Goal: Task Accomplishment & Management: Manage account settings

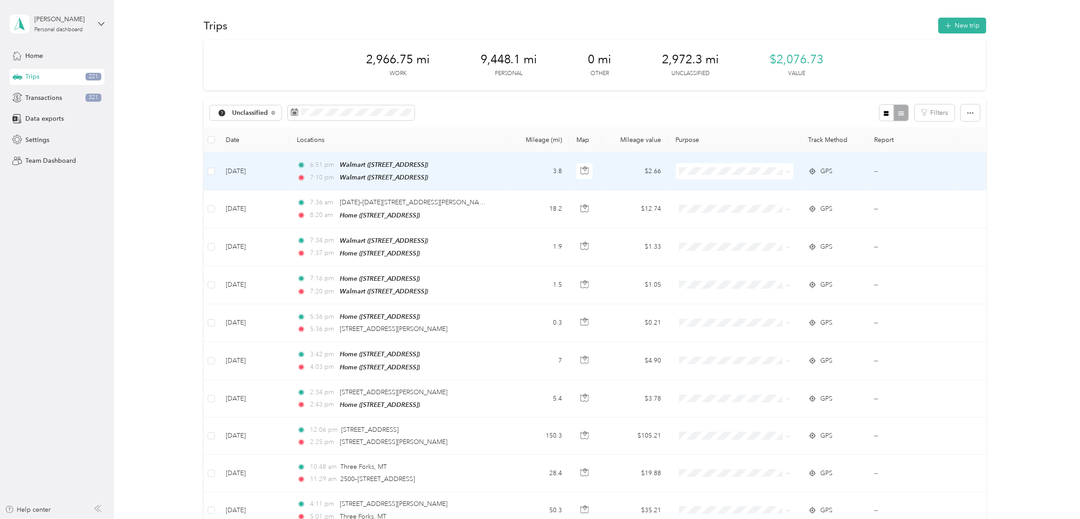
scroll to position [57, 0]
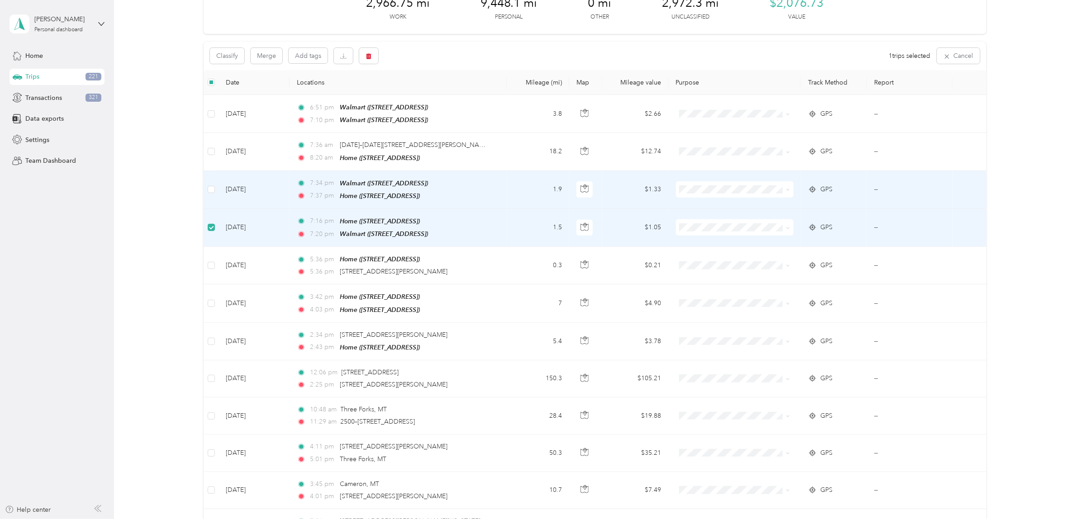
click at [206, 187] on td at bounding box center [211, 190] width 15 height 38
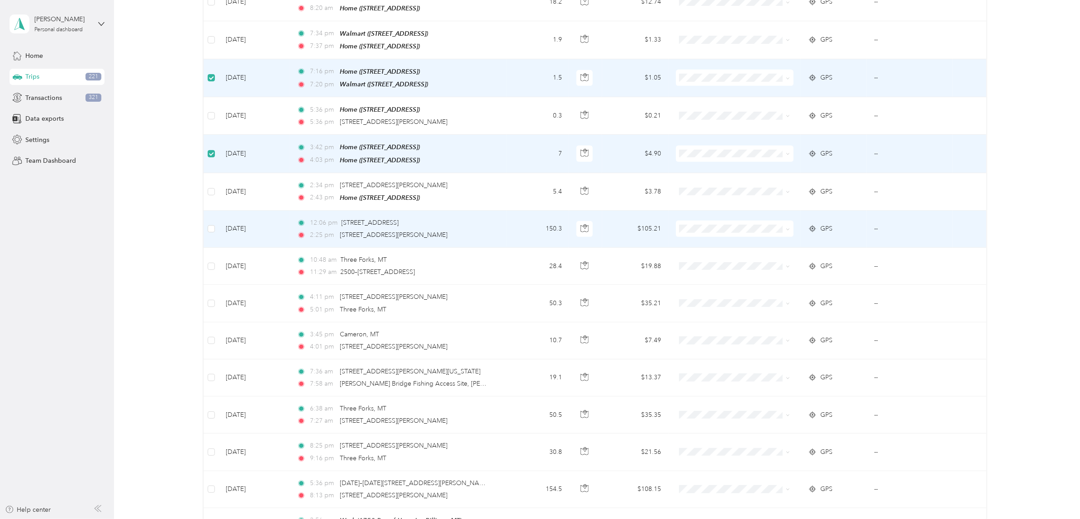
scroll to position [226, 0]
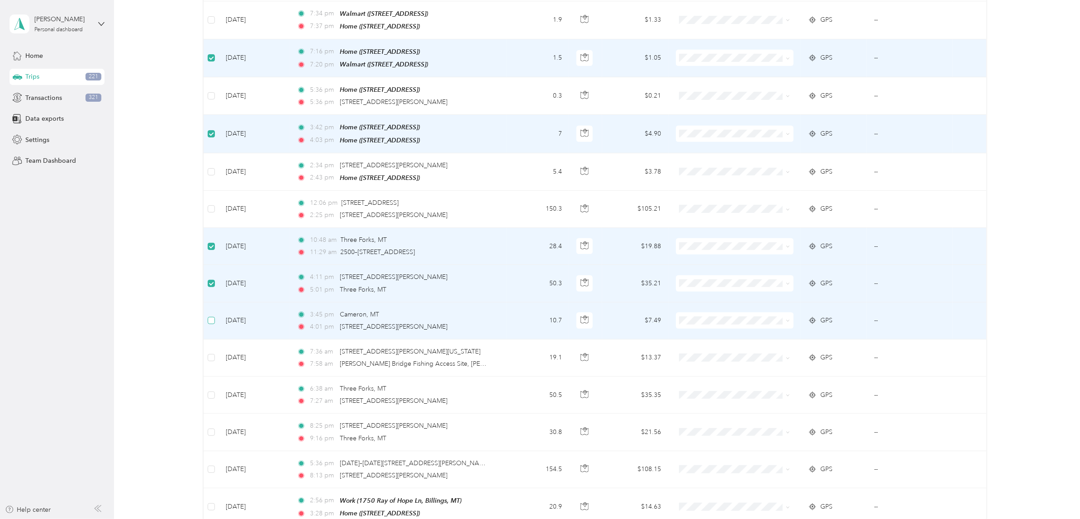
click at [208, 320] on label at bounding box center [211, 321] width 7 height 10
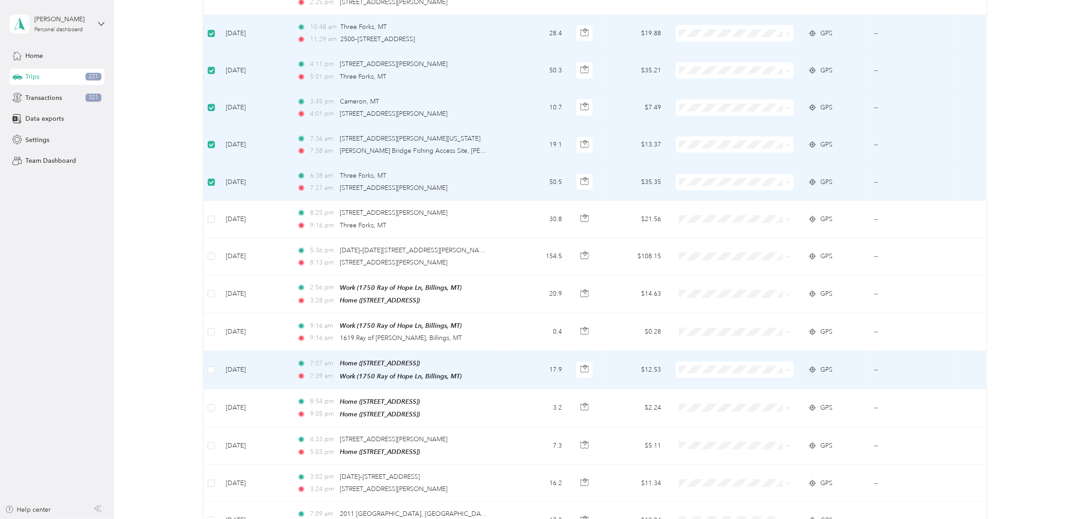
scroll to position [452, 0]
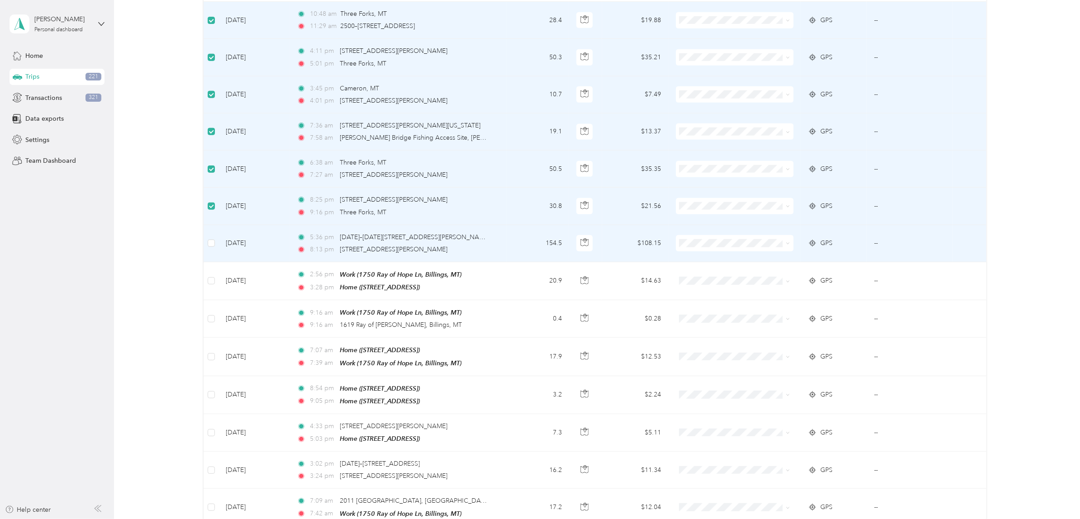
click at [224, 239] on td "[DATE]" at bounding box center [254, 243] width 71 height 37
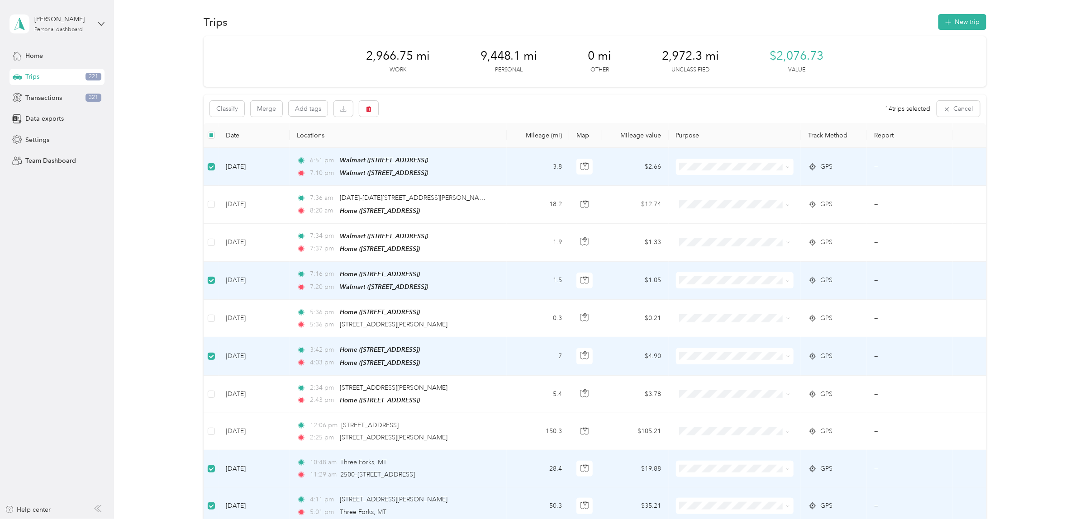
scroll to position [0, 0]
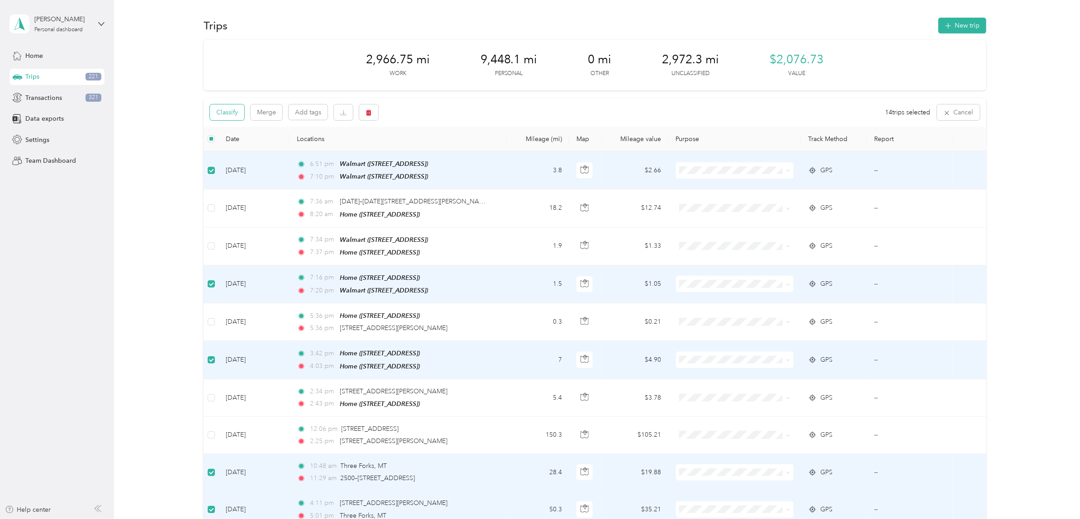
click at [233, 111] on button "Classify" at bounding box center [227, 113] width 34 height 16
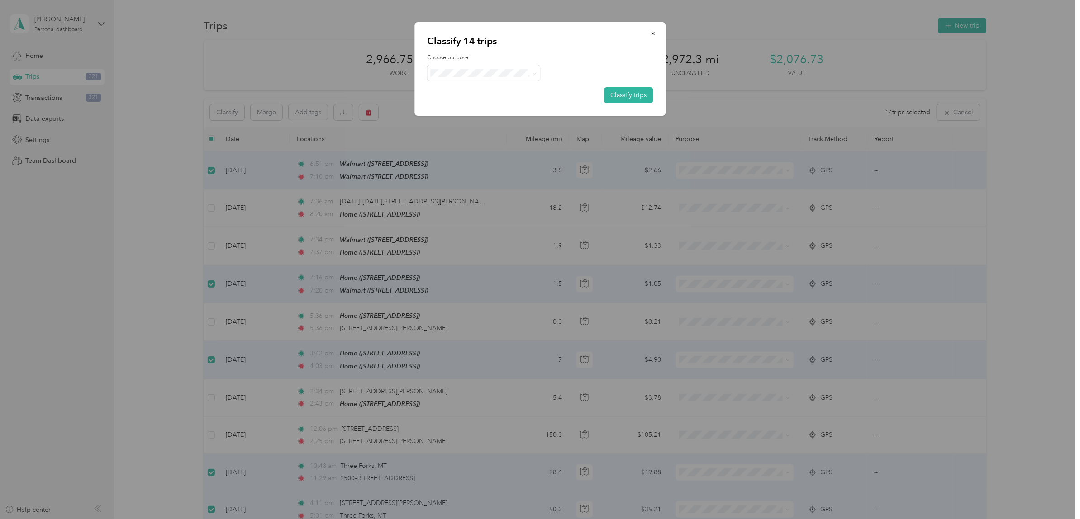
click at [463, 108] on span "Personal" at bounding box center [497, 105] width 94 height 10
click at [634, 95] on button "Classify trips" at bounding box center [628, 95] width 49 height 16
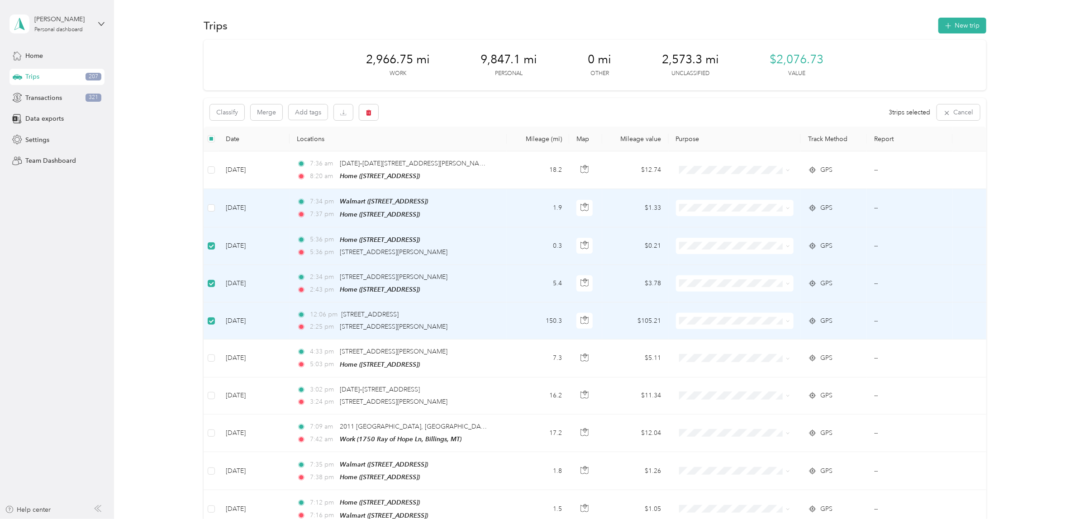
click at [205, 209] on td at bounding box center [211, 208] width 15 height 38
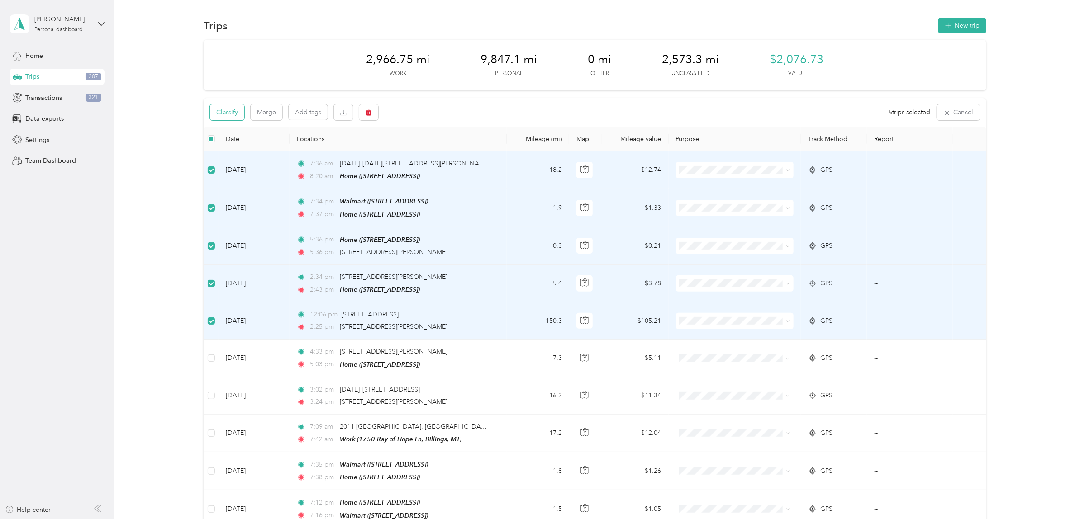
click at [217, 108] on button "Classify" at bounding box center [227, 113] width 34 height 16
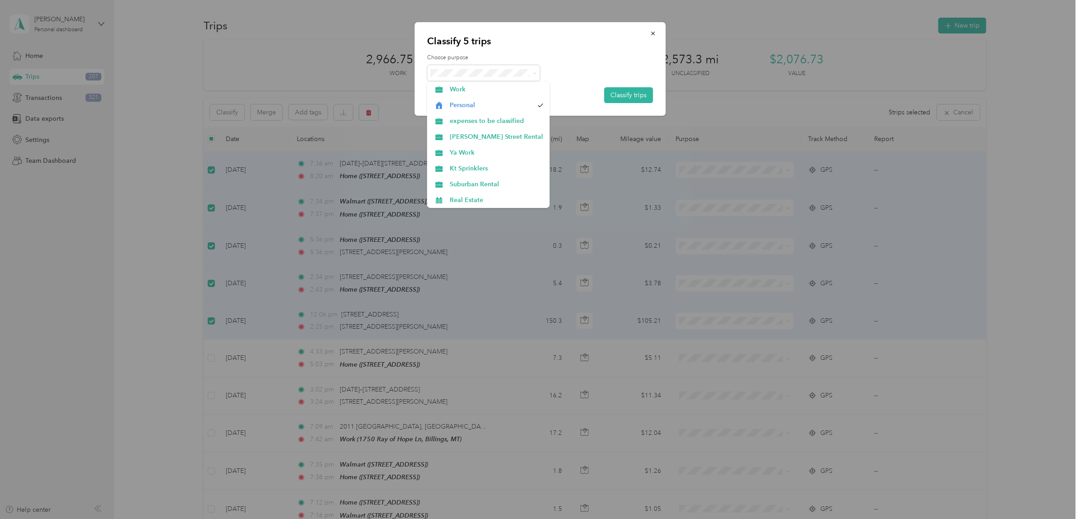
click at [586, 65] on div at bounding box center [540, 73] width 226 height 16
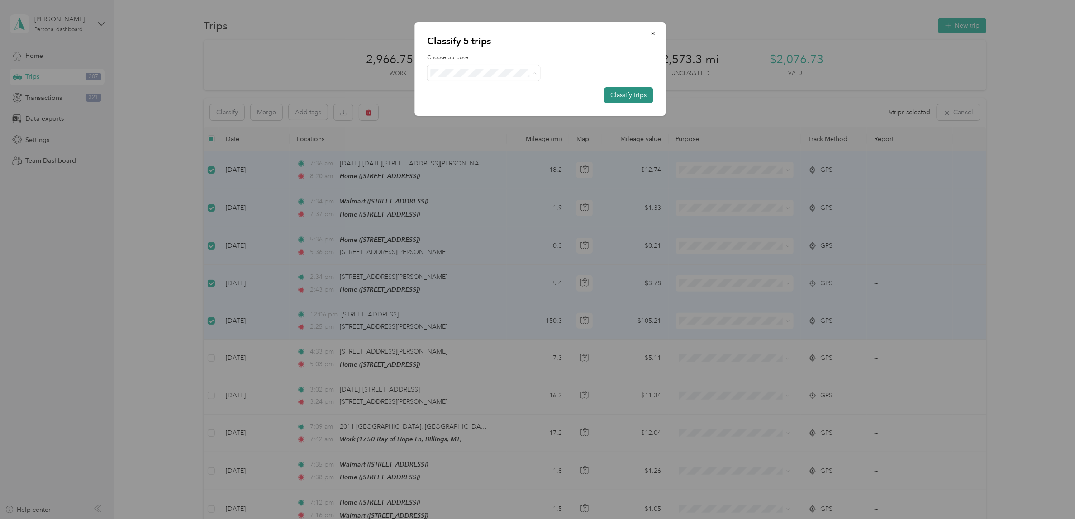
click at [634, 93] on button "Classify trips" at bounding box center [628, 95] width 49 height 16
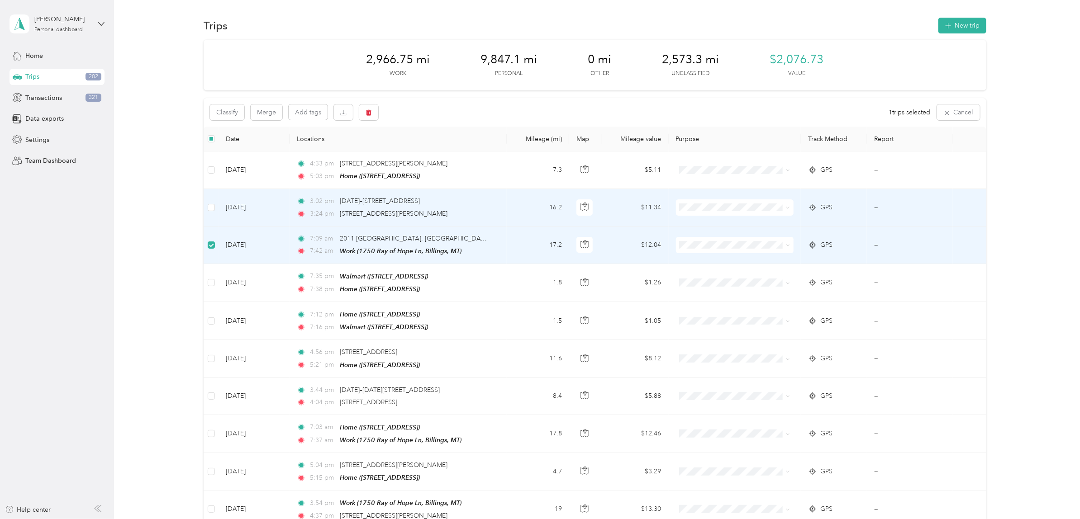
click at [209, 213] on td at bounding box center [211, 207] width 15 height 37
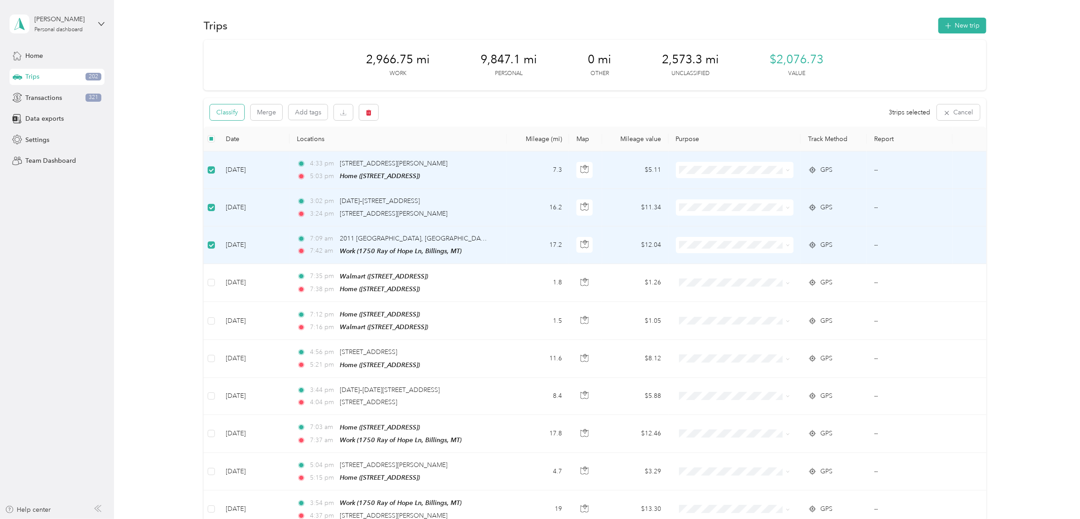
click at [238, 114] on button "Classify" at bounding box center [227, 113] width 34 height 16
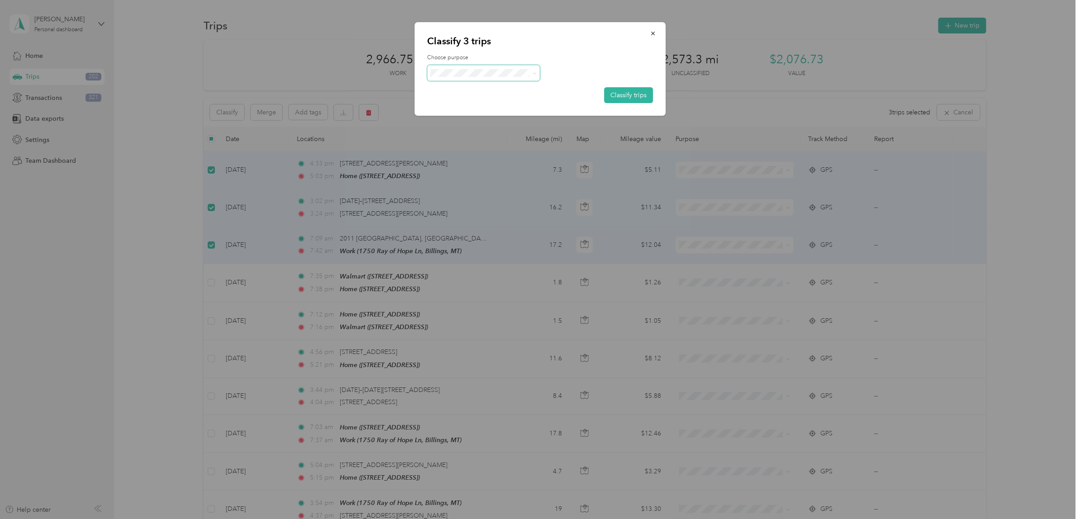
click at [494, 80] on span at bounding box center [483, 73] width 113 height 16
click at [480, 134] on span "[PERSON_NAME] Street Rental" at bounding box center [497, 137] width 94 height 10
click at [627, 98] on button "Classify trips" at bounding box center [628, 95] width 49 height 16
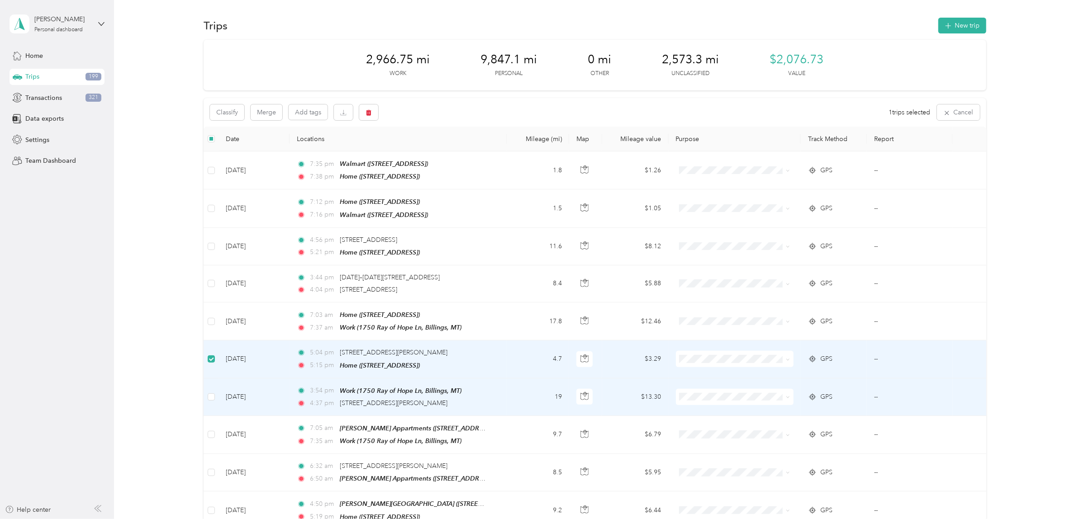
scroll to position [57, 0]
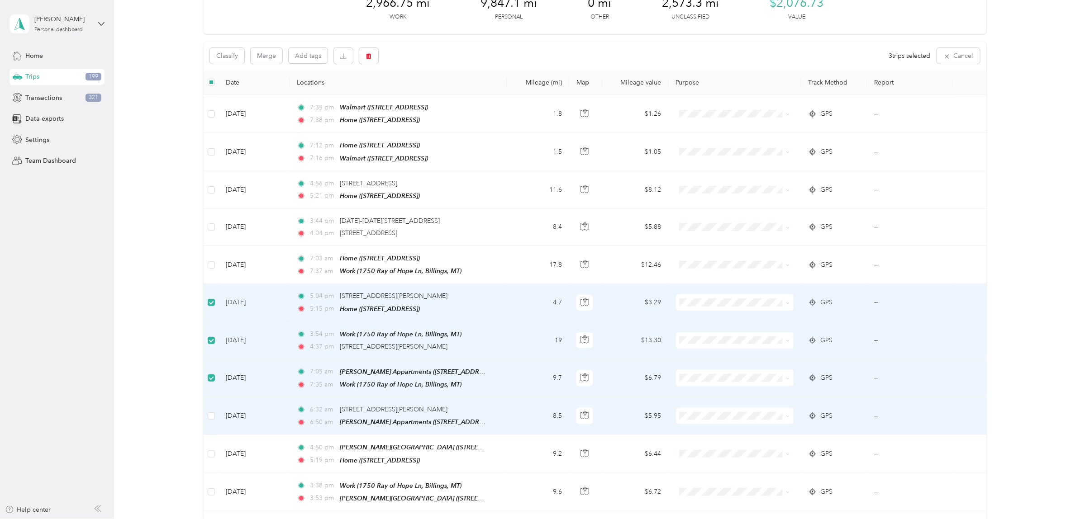
click at [217, 412] on td at bounding box center [211, 417] width 15 height 38
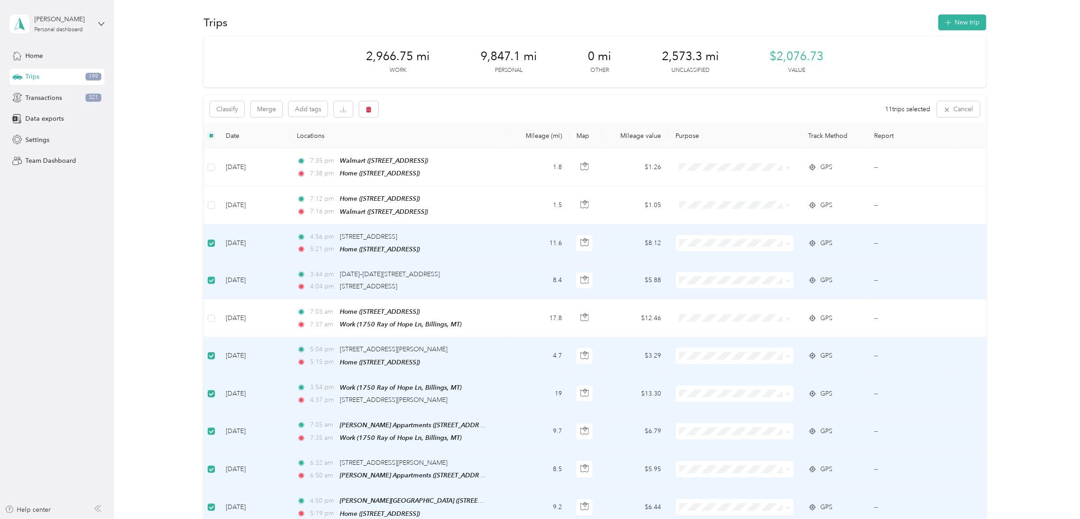
scroll to position [0, 0]
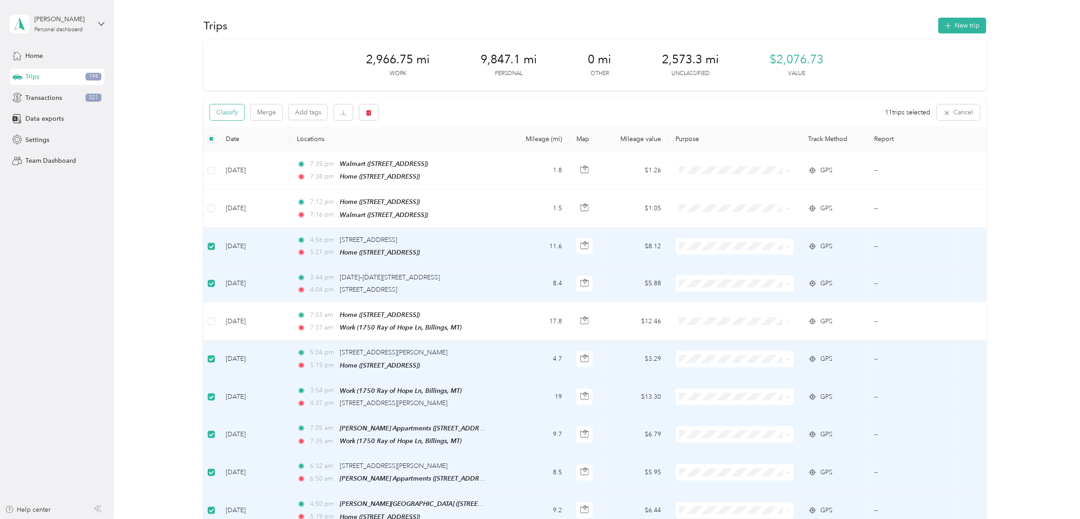
click at [231, 113] on button "Classify" at bounding box center [227, 113] width 34 height 16
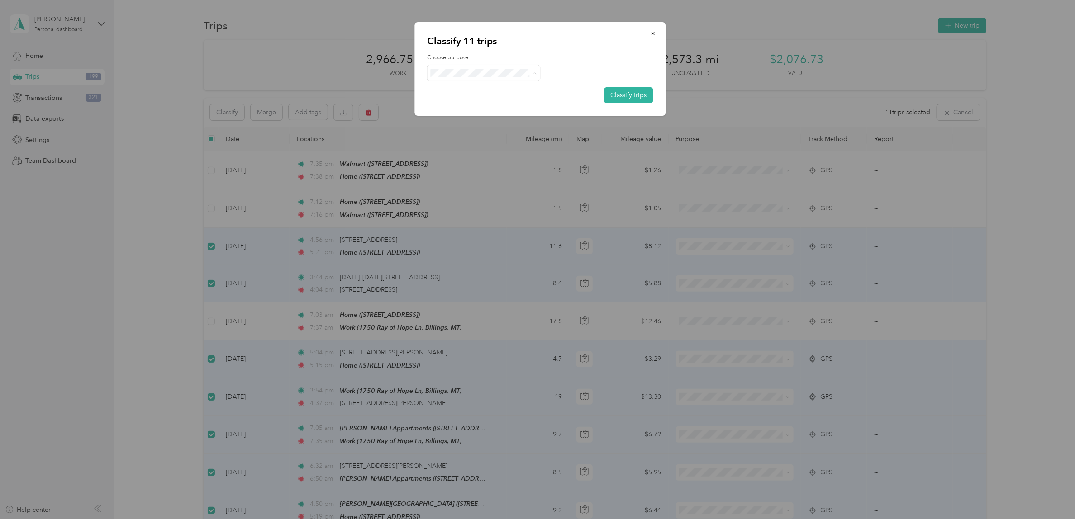
click at [476, 167] on span "Kt Sprinklers" at bounding box center [502, 169] width 105 height 10
click at [619, 94] on button "Classify trips" at bounding box center [628, 95] width 49 height 16
